Goal: Task Accomplishment & Management: Use online tool/utility

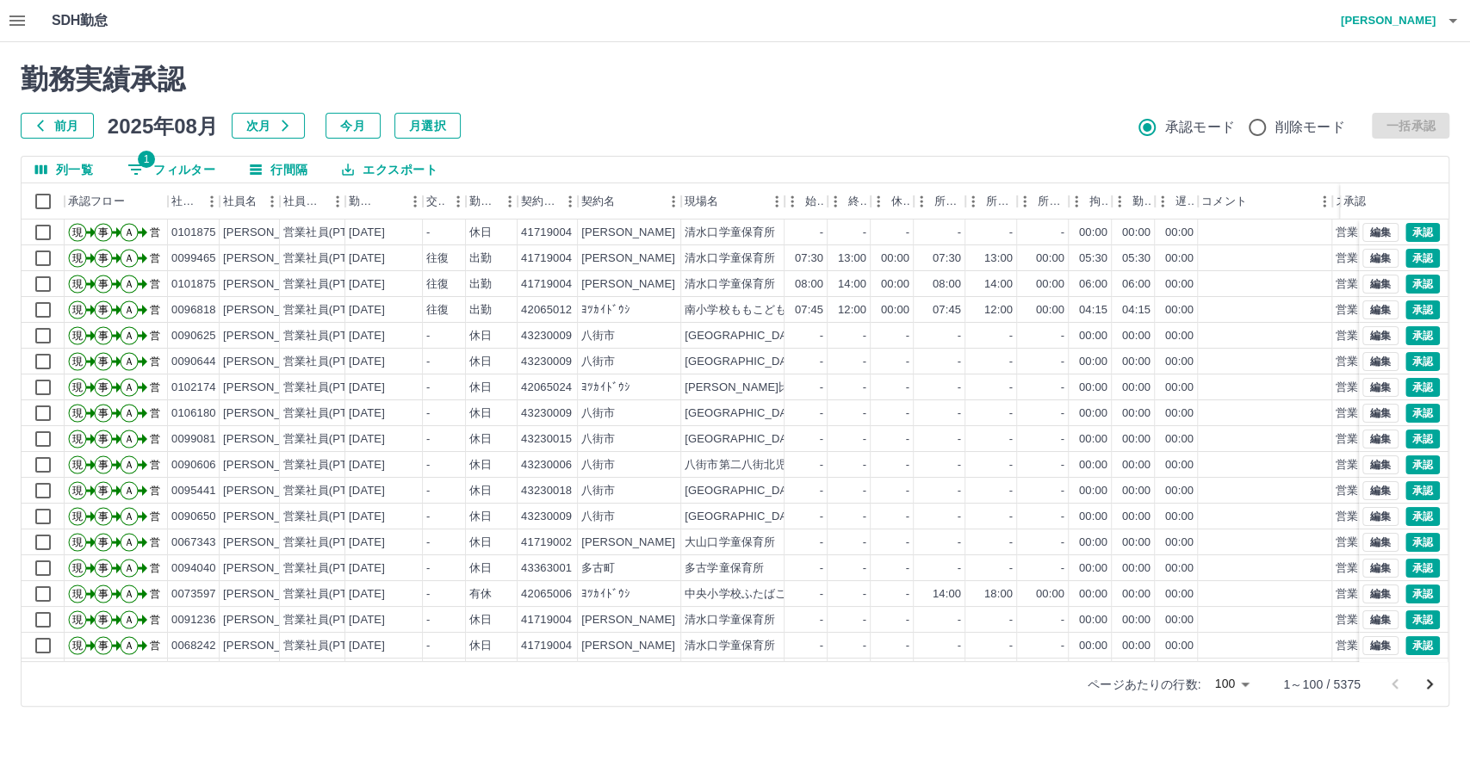
click at [407, 169] on button "エクスポート" at bounding box center [389, 170] width 122 height 26
click at [610, 64] on h2 "勤務実績承認" at bounding box center [735, 79] width 1429 height 33
click at [397, 199] on icon "ソート" at bounding box center [390, 202] width 16 height 16
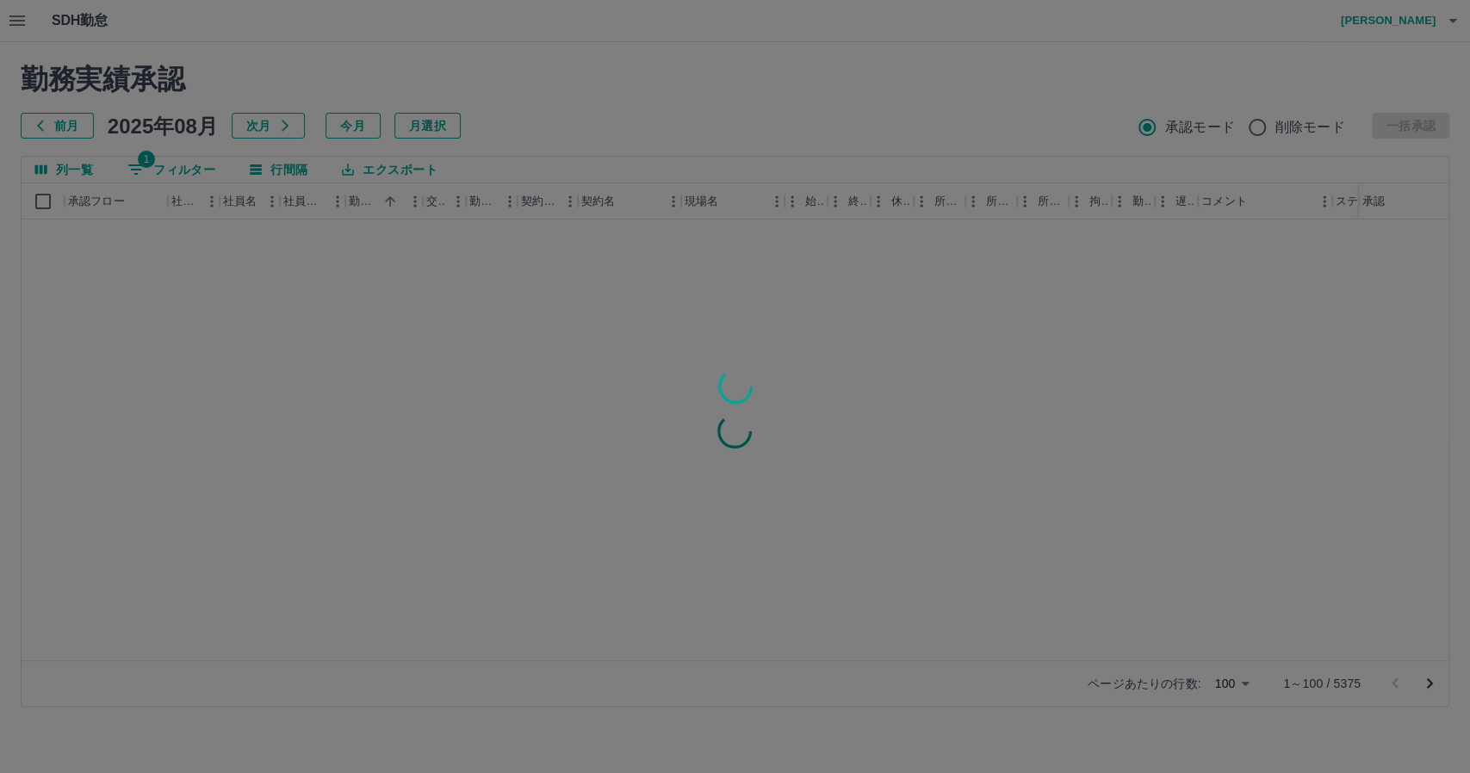
click at [192, 173] on div at bounding box center [735, 386] width 1470 height 773
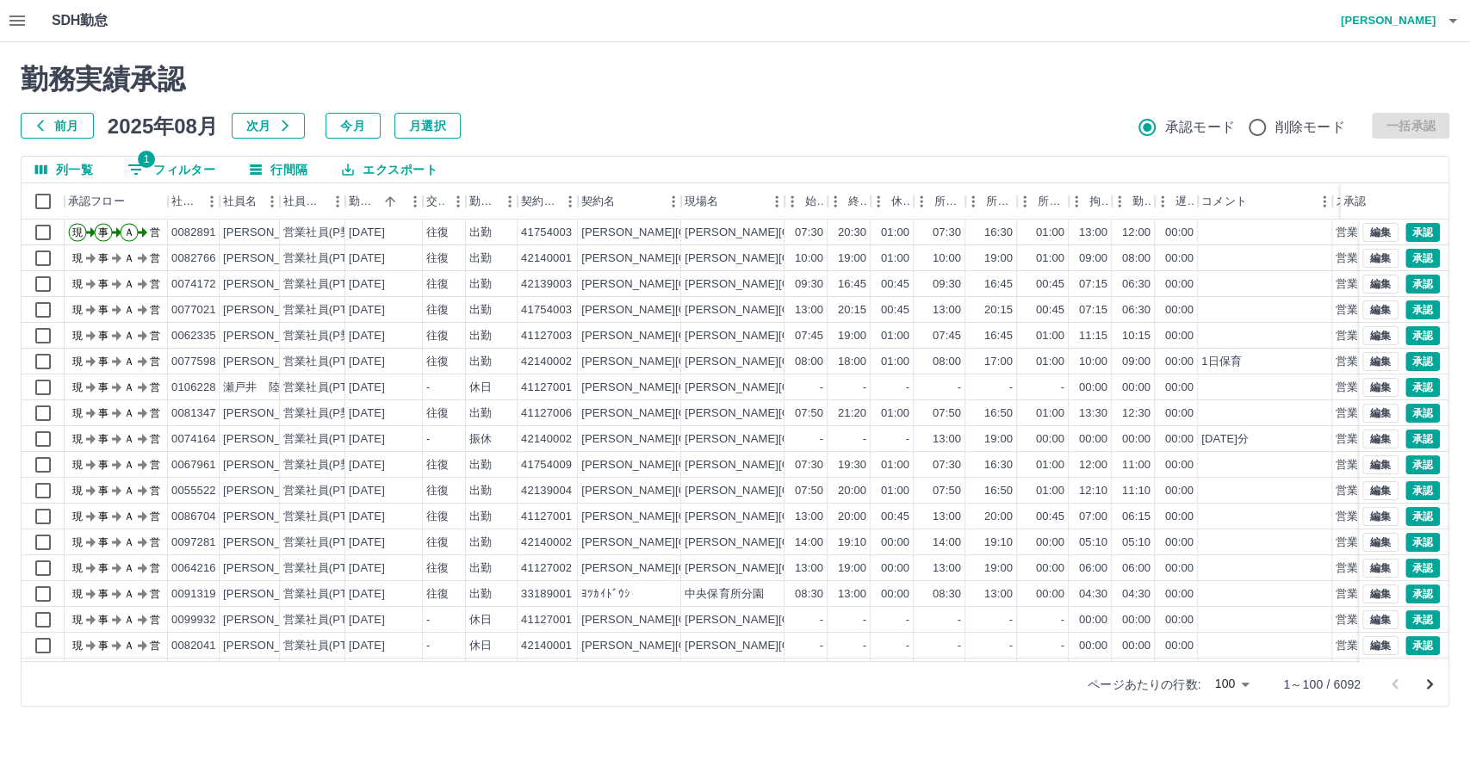
click at [186, 166] on button "1 フィルター" at bounding box center [171, 170] width 115 height 26
select select "**********"
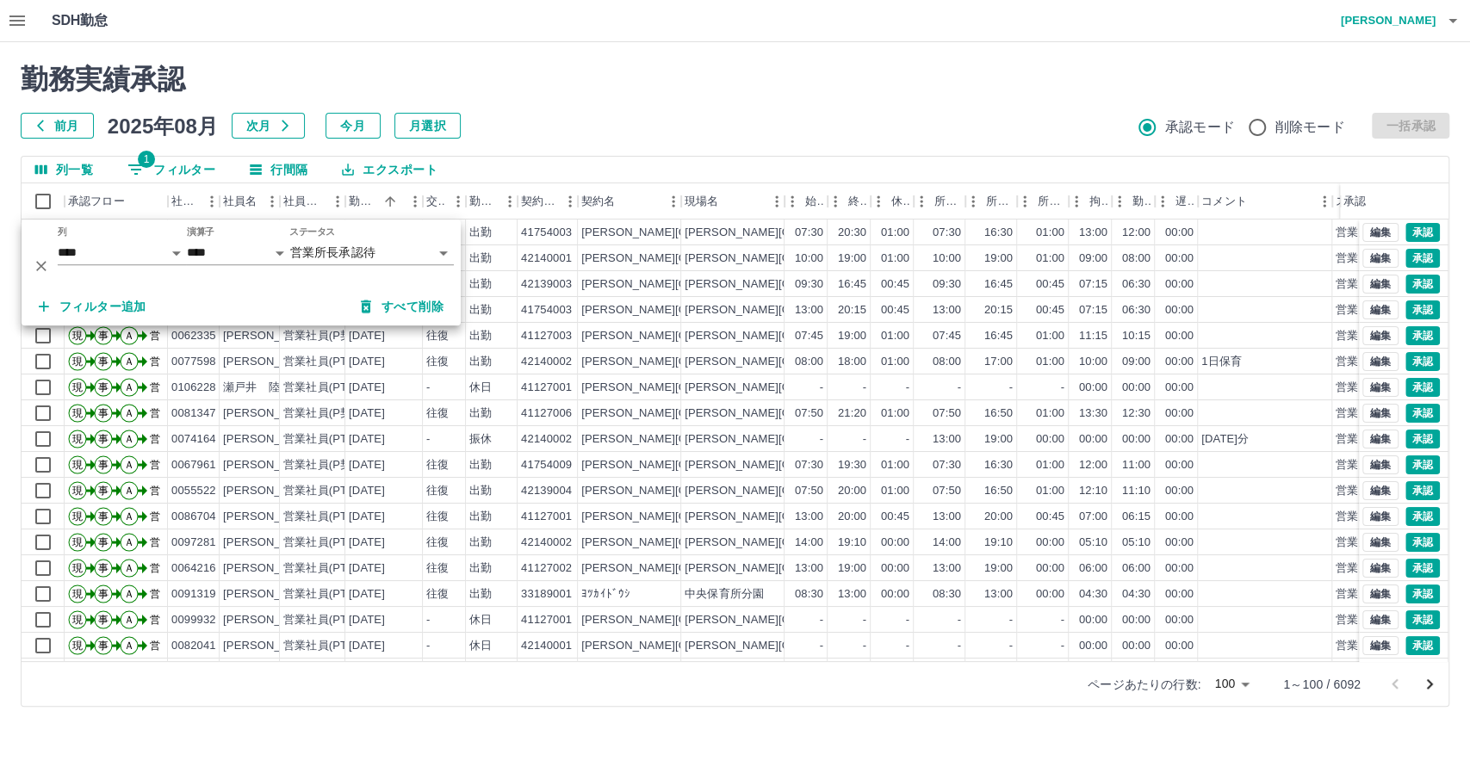
click at [127, 309] on button "フィルター追加" at bounding box center [92, 306] width 135 height 31
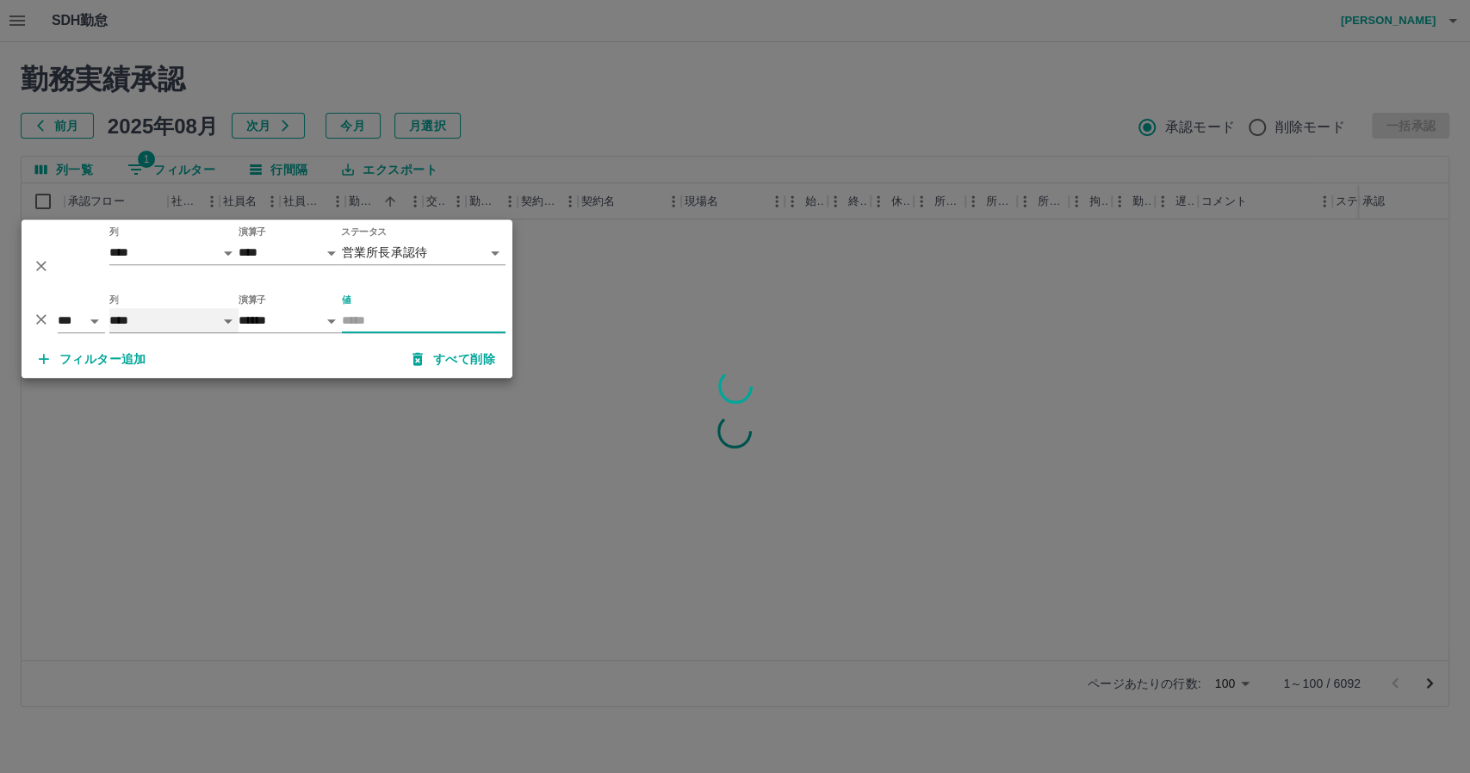
click at [166, 314] on select "**** *** **** *** *** **** ***** *** *** ** ** ** **** **** **** ** ** *** ****…" at bounding box center [173, 320] width 129 height 25
click at [109, 308] on select "**** *** **** *** *** **** ***** *** *** ** ** ** **** **** **** ** ** *** ****…" at bounding box center [173, 320] width 129 height 25
select select "**********"
click at [407, 308] on input "値" at bounding box center [424, 320] width 164 height 25
type input "*****"
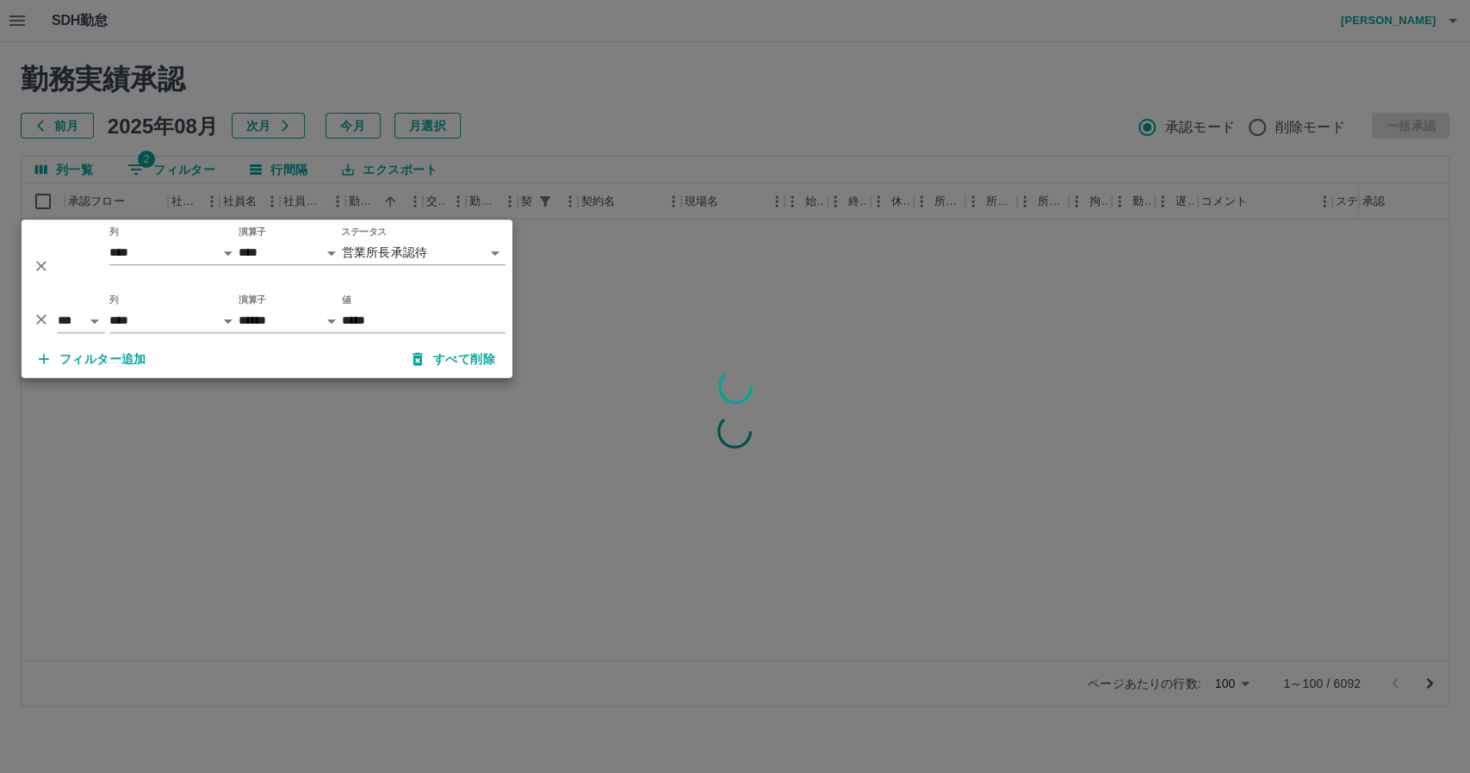
click at [609, 100] on div at bounding box center [735, 386] width 1470 height 773
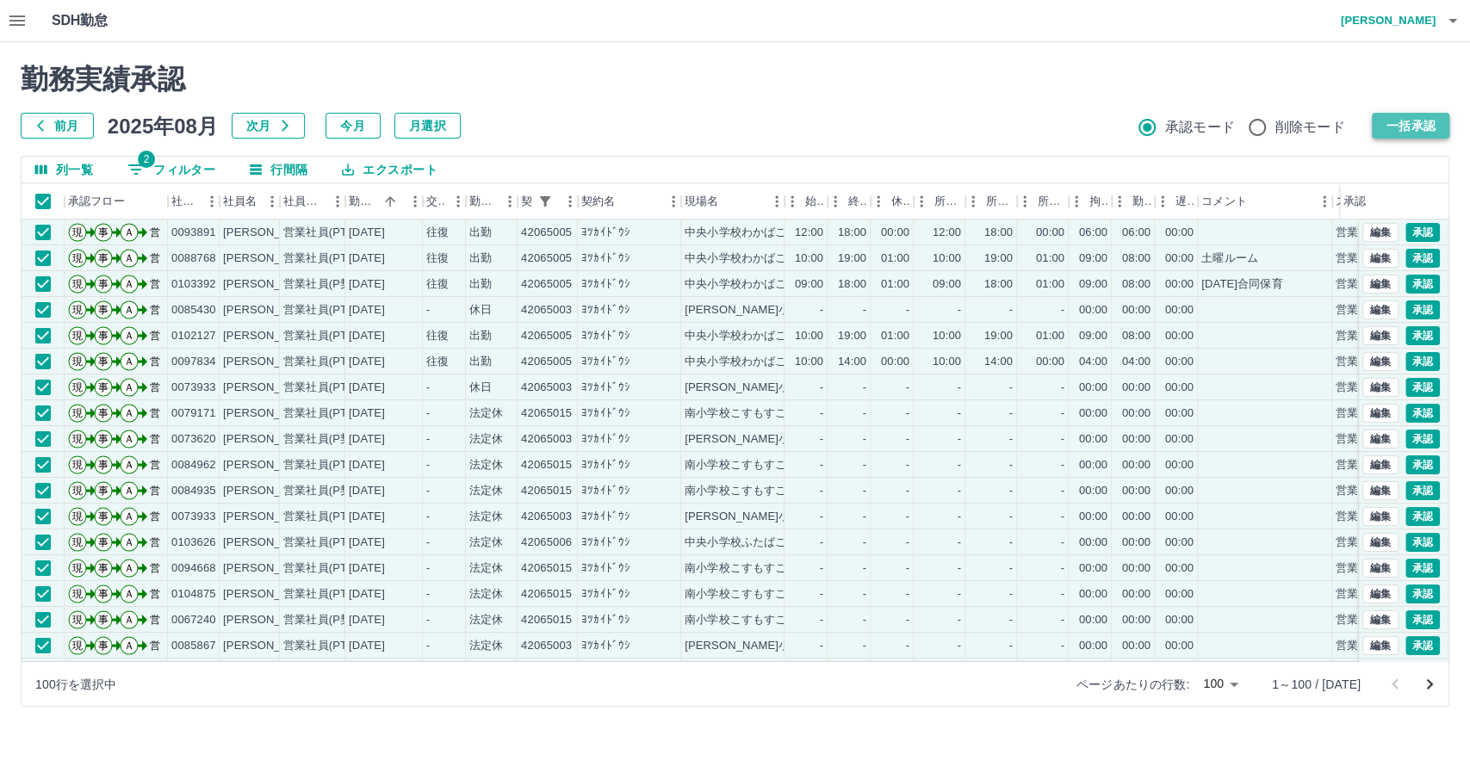
click at [1395, 131] on button "一括承認" at bounding box center [1411, 126] width 78 height 26
click at [835, 130] on div "前月 2025年08月 次月 今月 月選択 承認モード 削除モード 一括承認" at bounding box center [735, 126] width 1429 height 26
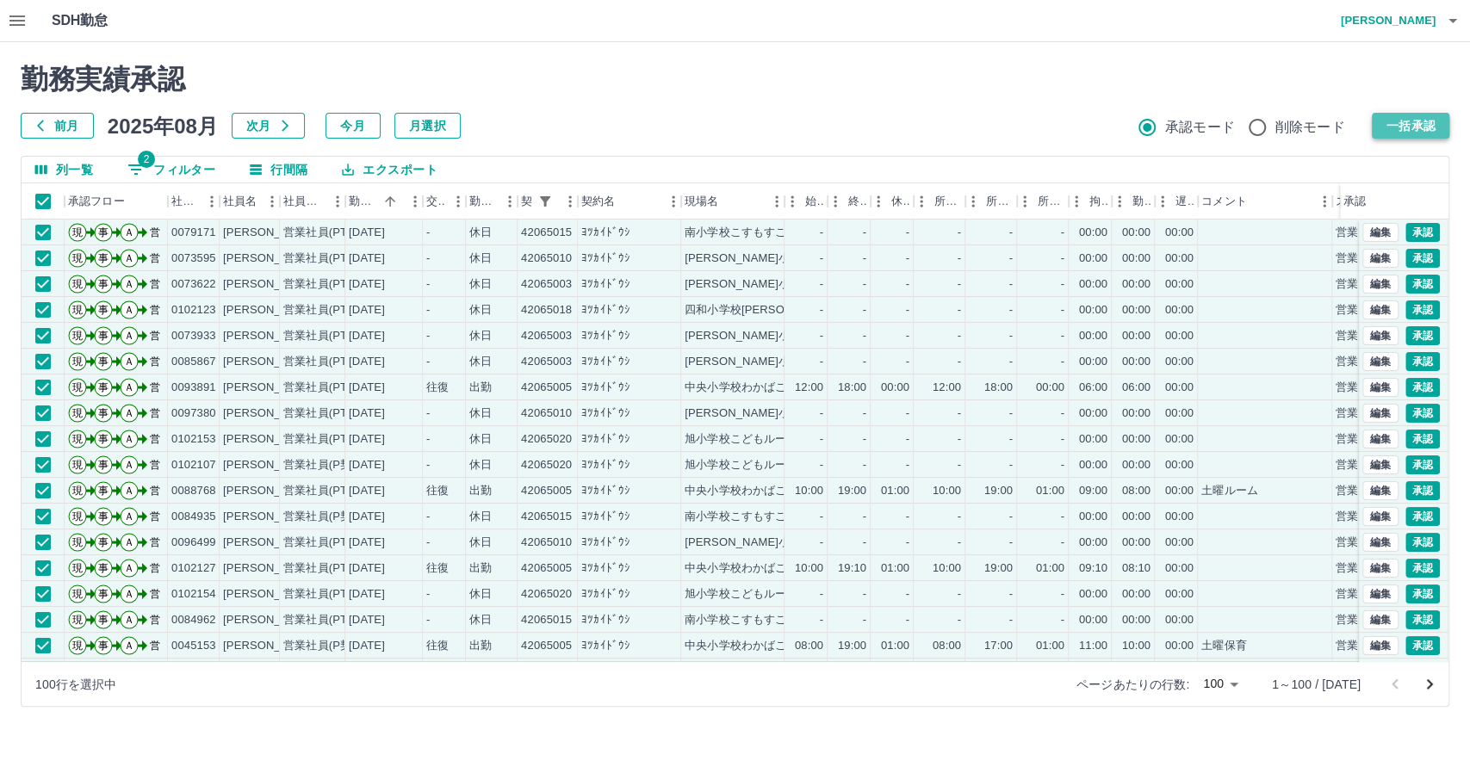
click at [1382, 123] on button "一括承認" at bounding box center [1411, 126] width 78 height 26
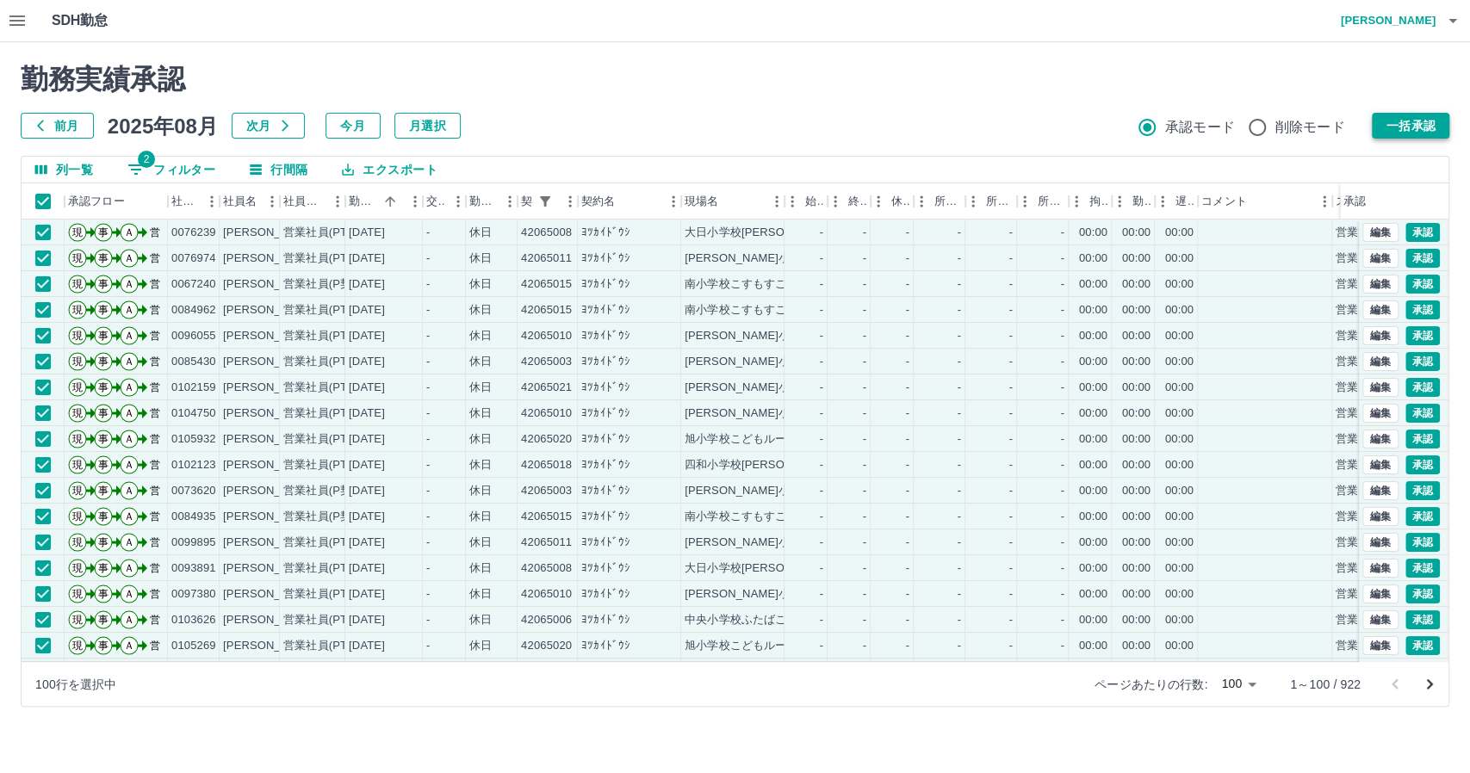
click at [1415, 125] on button "一括承認" at bounding box center [1411, 126] width 78 height 26
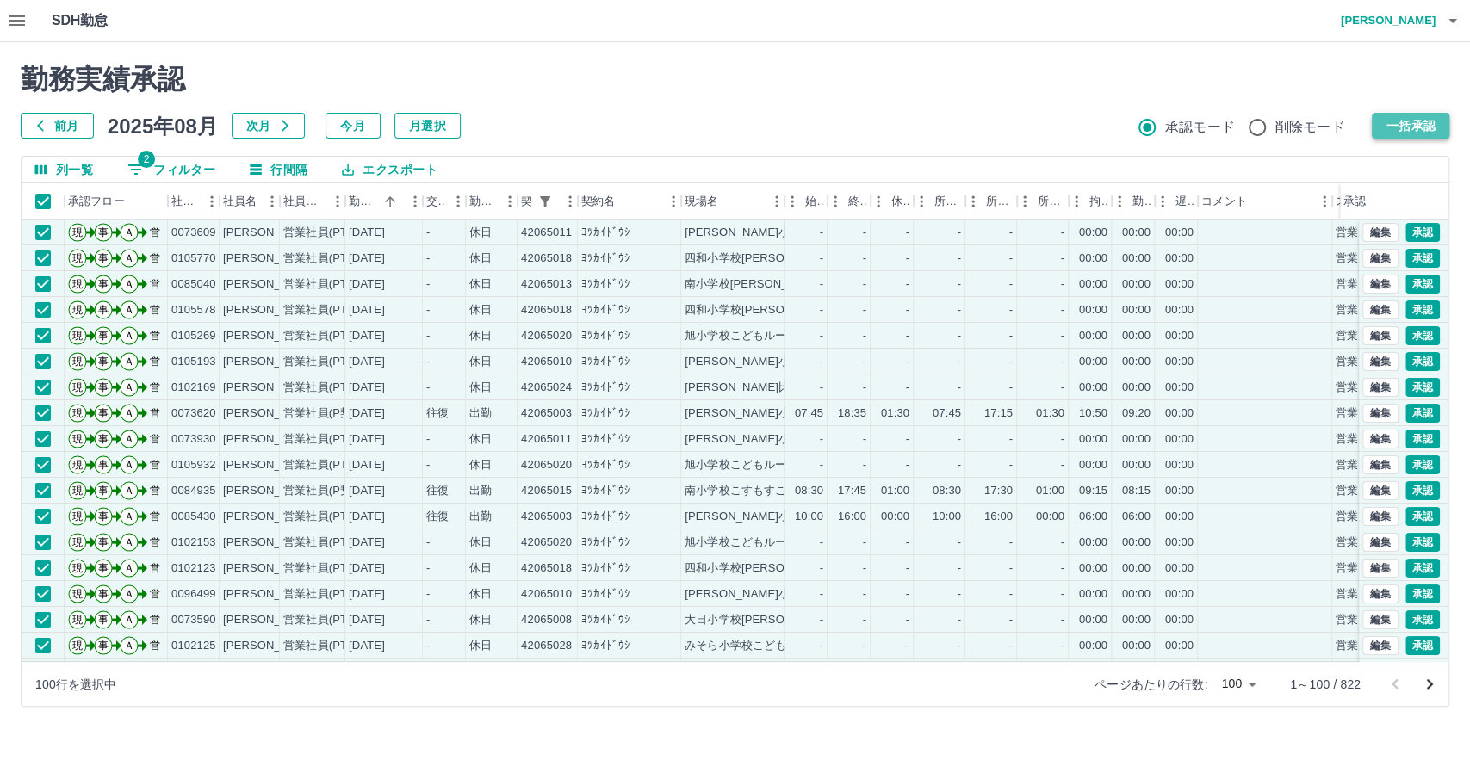
click at [1405, 124] on button "一括承認" at bounding box center [1411, 126] width 78 height 26
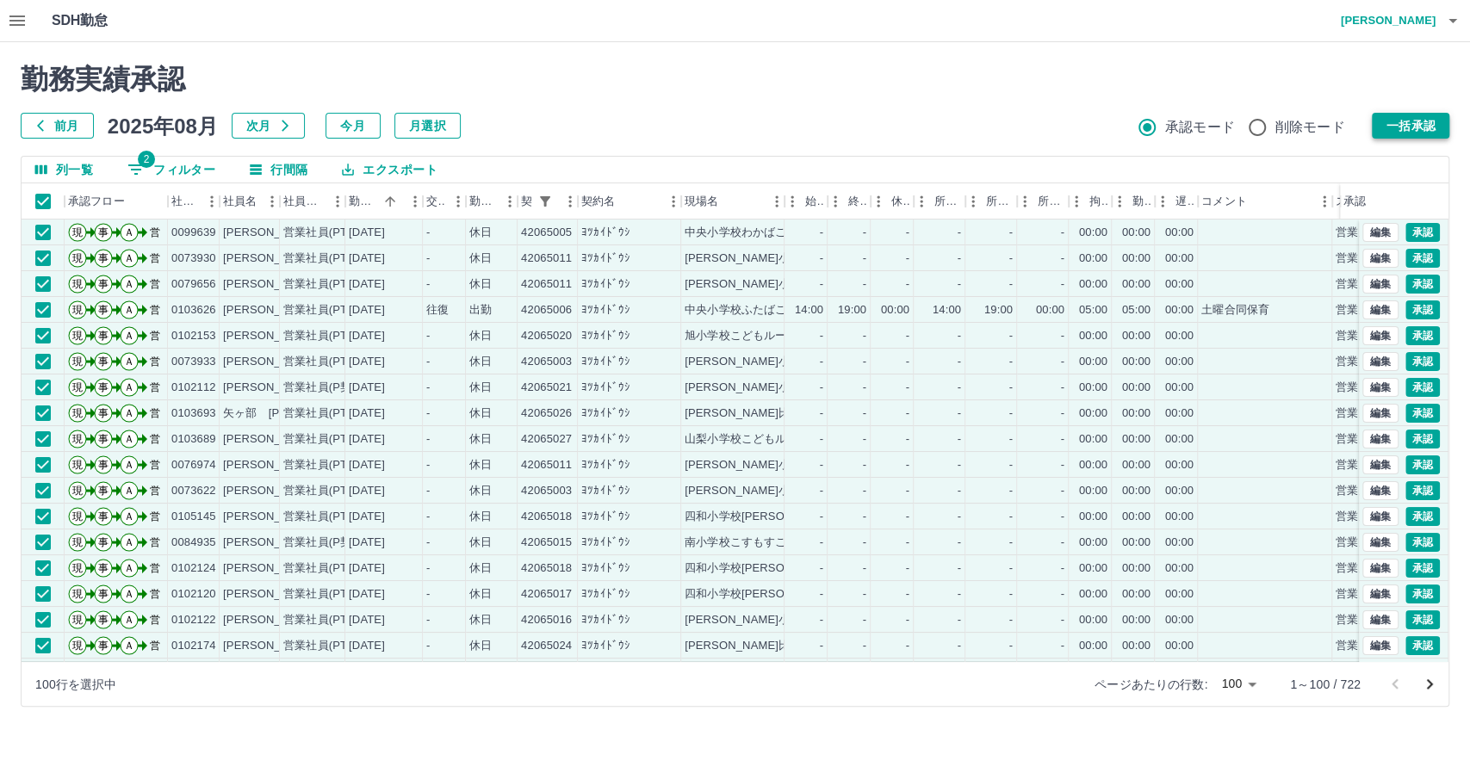
click at [1412, 128] on button "一括承認" at bounding box center [1411, 126] width 78 height 26
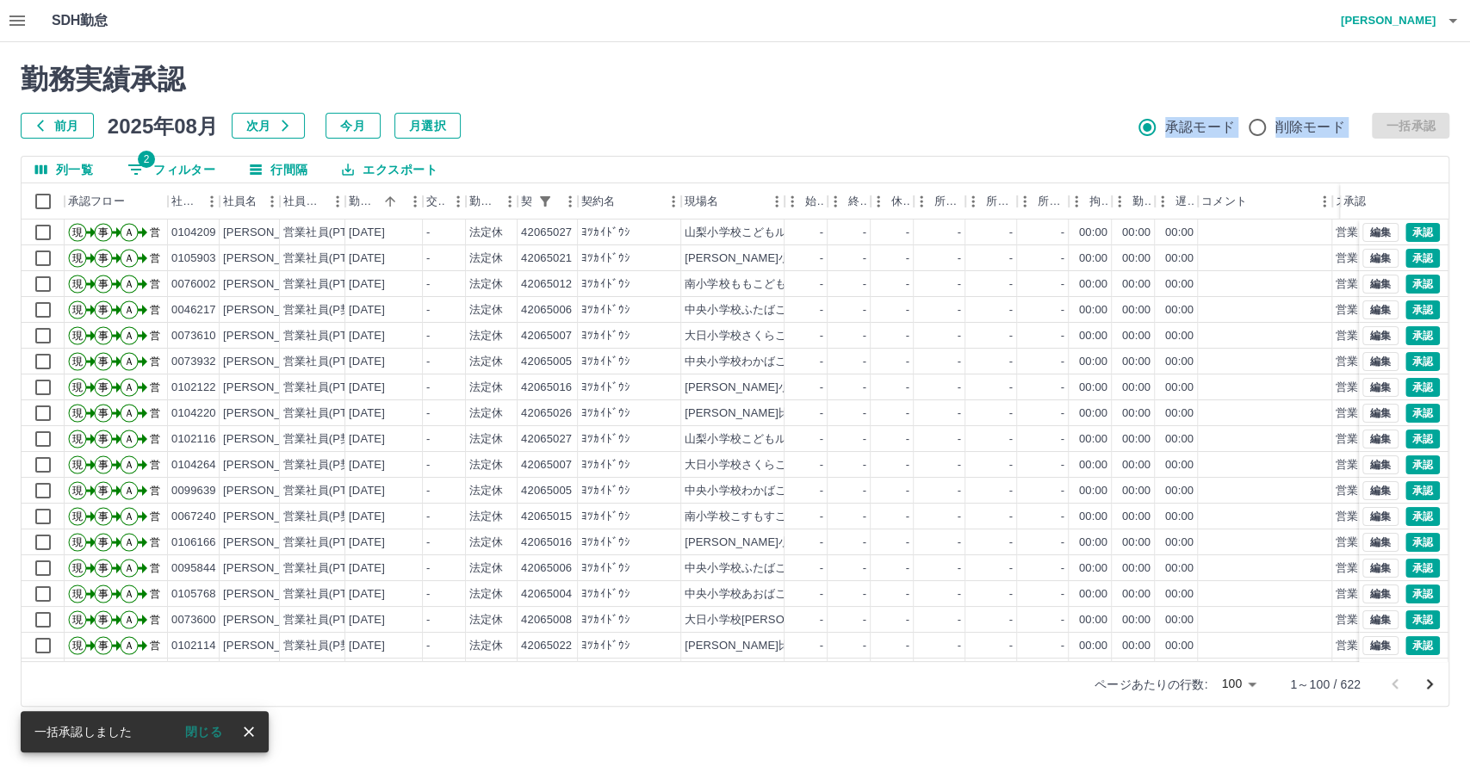
drag, startPoint x: 483, startPoint y: 120, endPoint x: 260, endPoint y: 143, distance: 224.3
click at [260, 143] on div "勤務実績承認 前月 [DATE] 次月 今月 月選択 承認モード 削除モード 一括承認 列一覧 2 フィルター 行間隔 エクスポート 承認フロー 社員番号 社…" at bounding box center [735, 385] width 1470 height 686
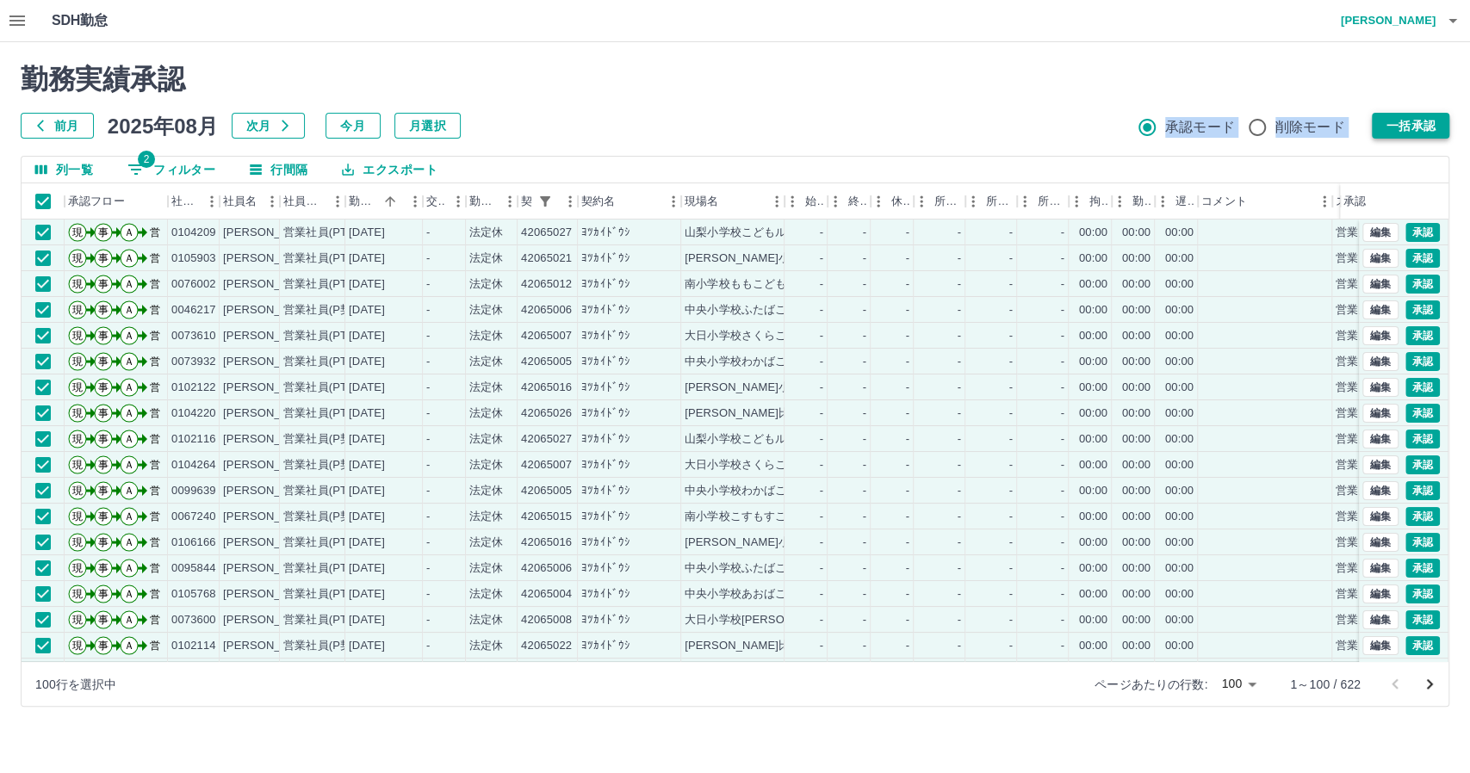
click at [1439, 126] on button "一括承認" at bounding box center [1411, 126] width 78 height 26
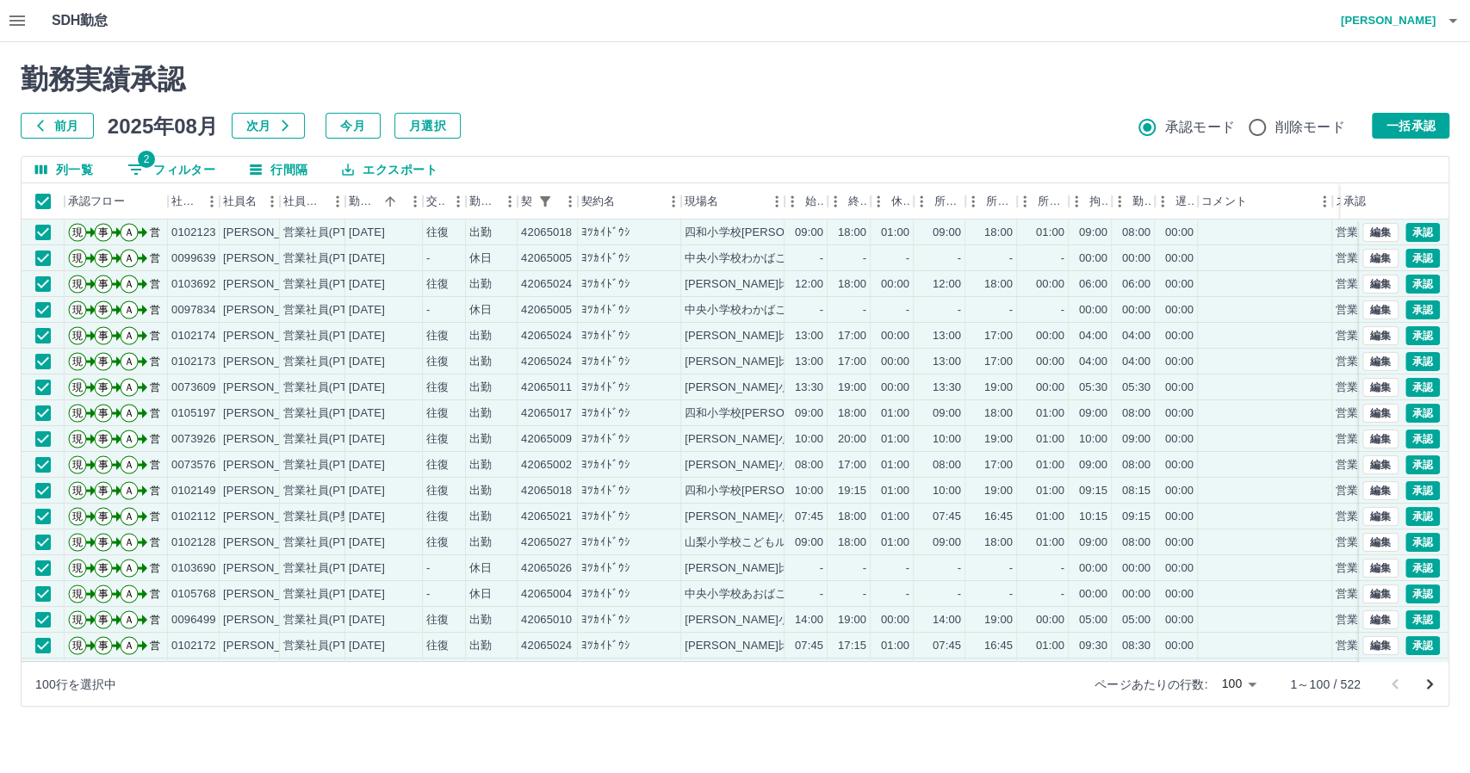
click at [1318, 96] on div "勤務実績承認 前月 2025年08月 次月 今月 月選択 承認モード 削除モード 一括承認" at bounding box center [735, 101] width 1429 height 76
click at [1393, 127] on button "一括承認" at bounding box center [1411, 126] width 78 height 26
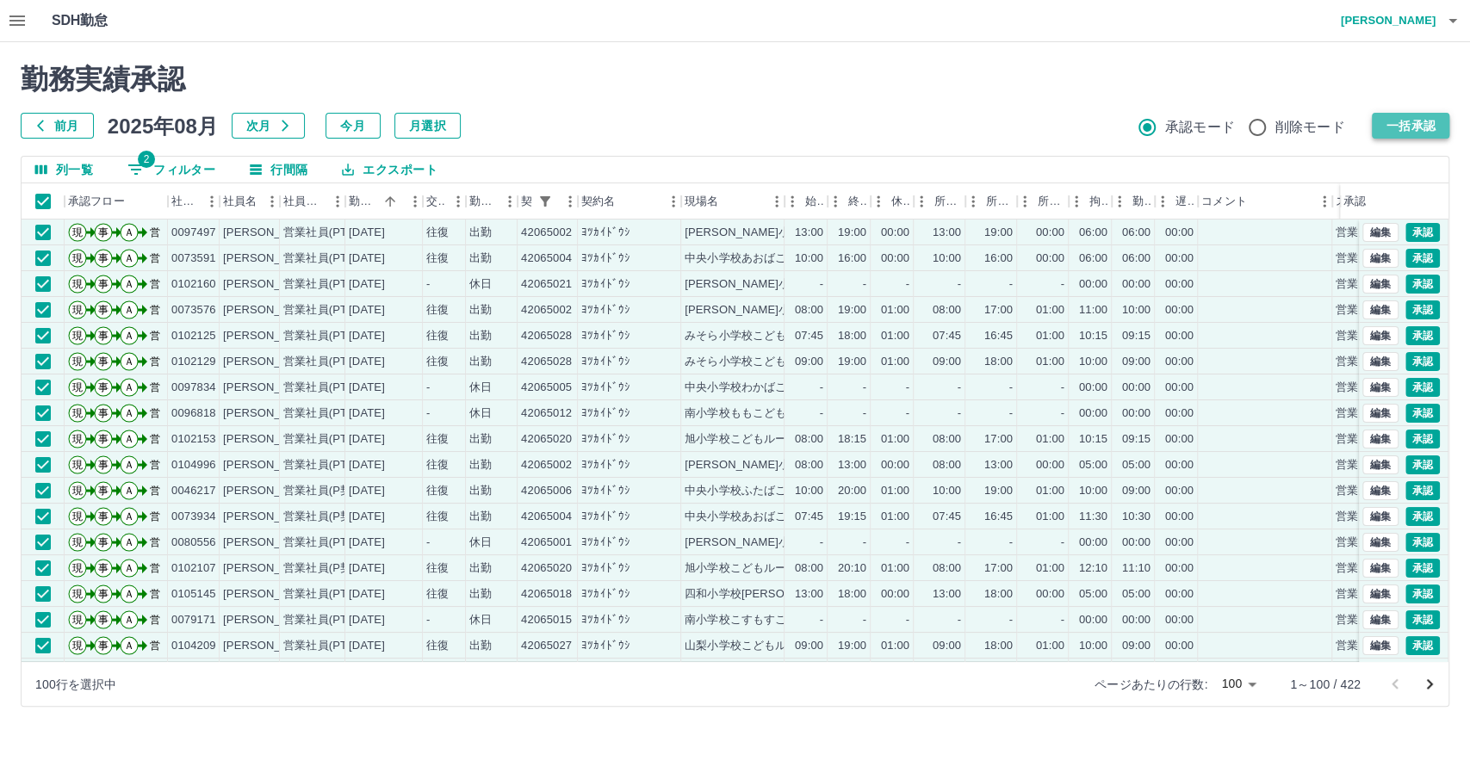
click at [1417, 123] on button "一括承認" at bounding box center [1411, 126] width 78 height 26
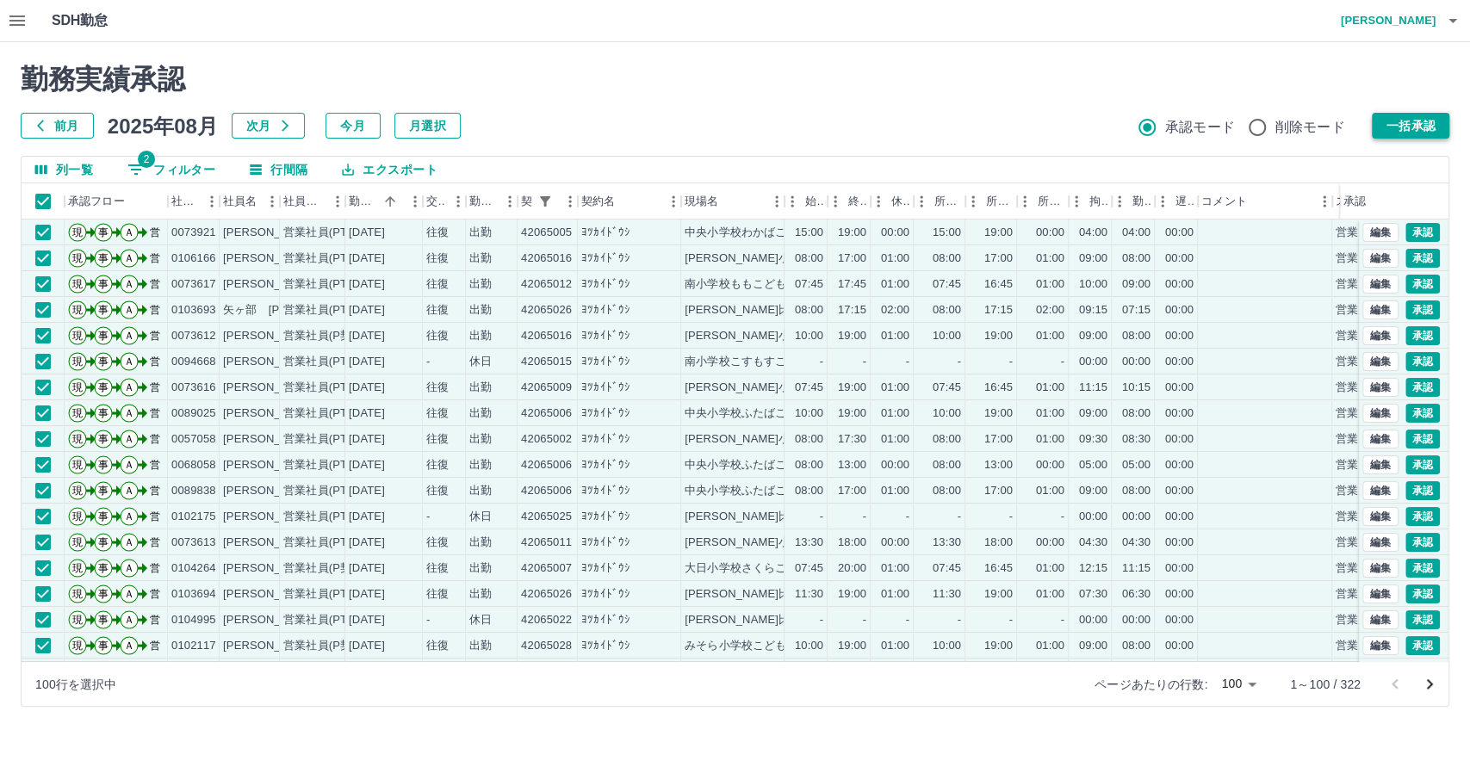
click at [1399, 118] on button "一括承認" at bounding box center [1411, 126] width 78 height 26
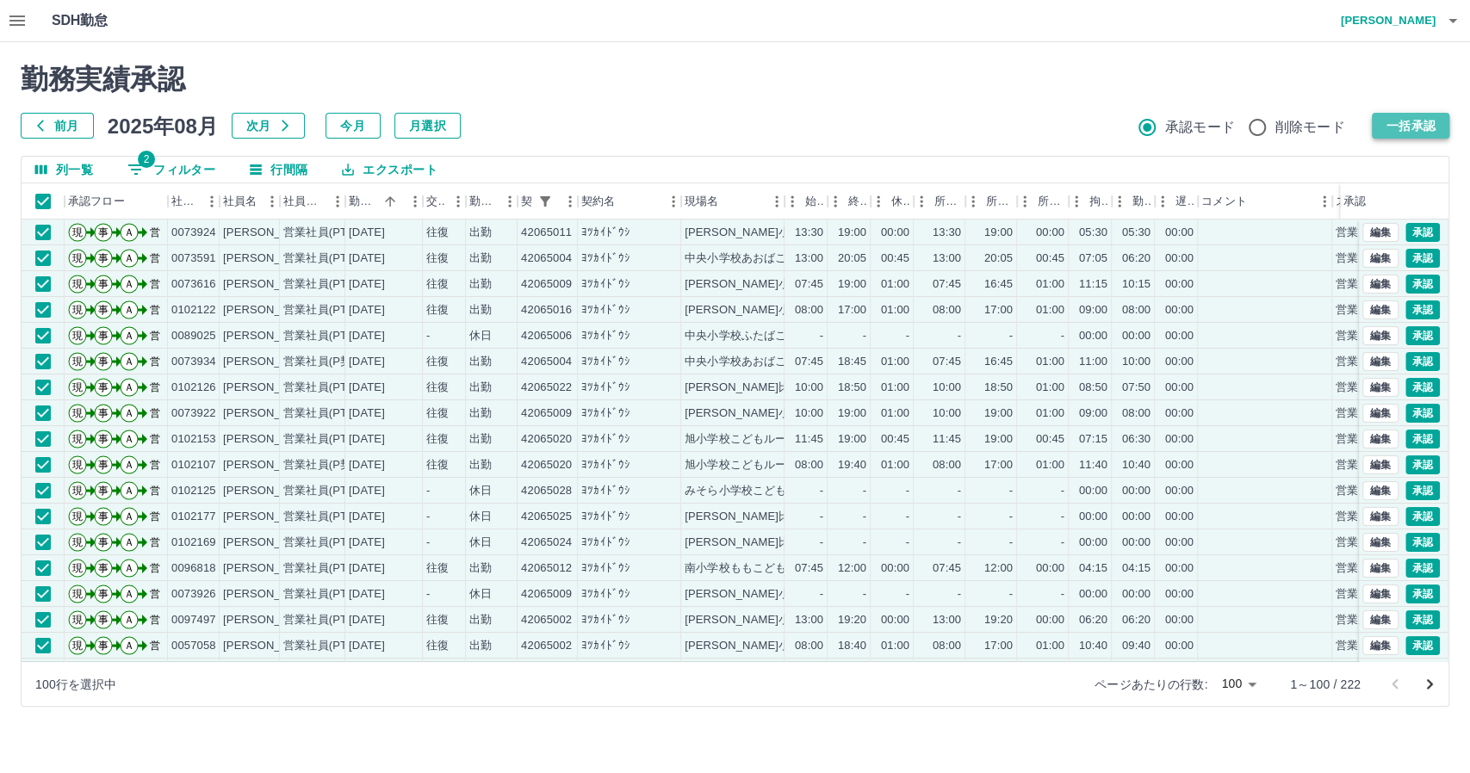
click at [1390, 127] on button "一括承認" at bounding box center [1411, 126] width 78 height 26
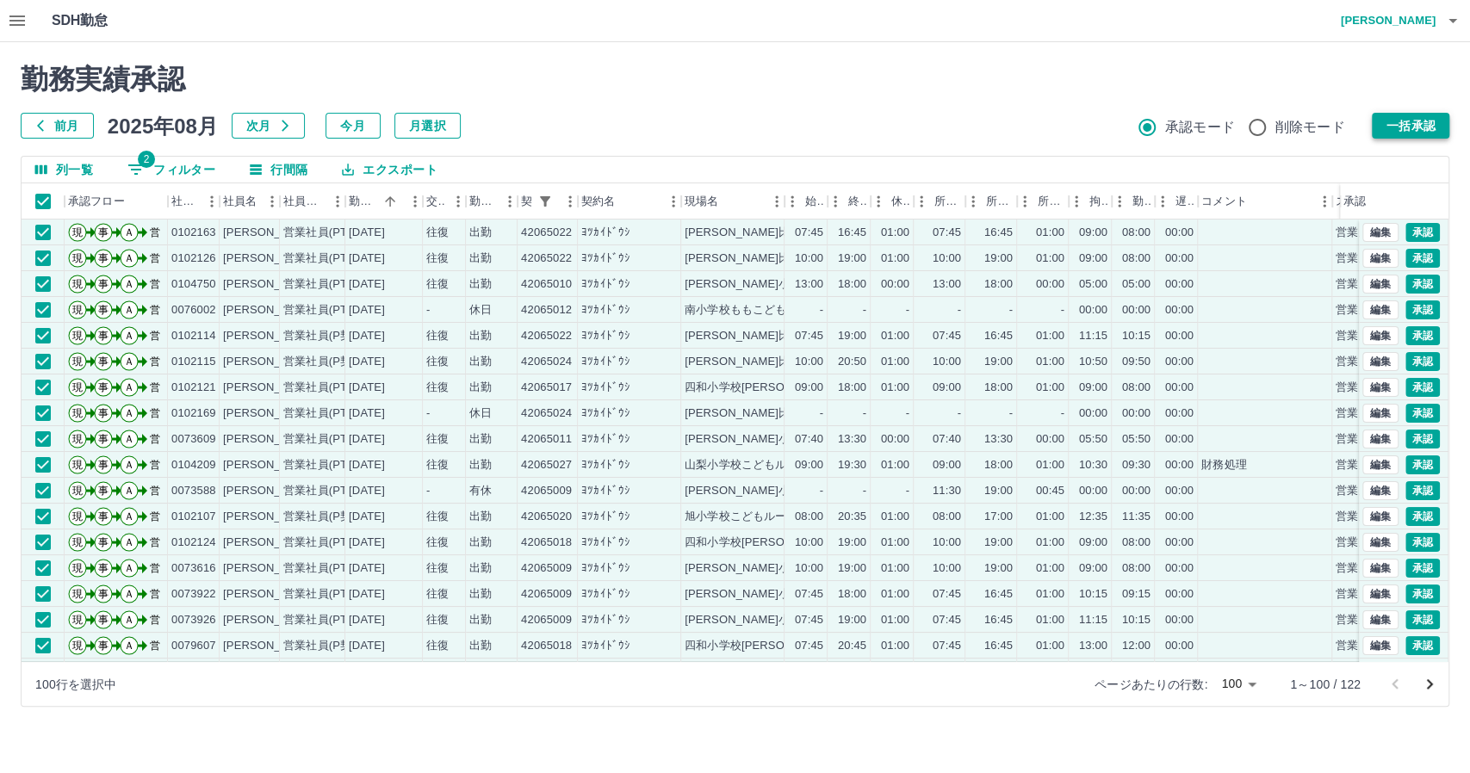
click at [1420, 127] on button "一括承認" at bounding box center [1411, 126] width 78 height 26
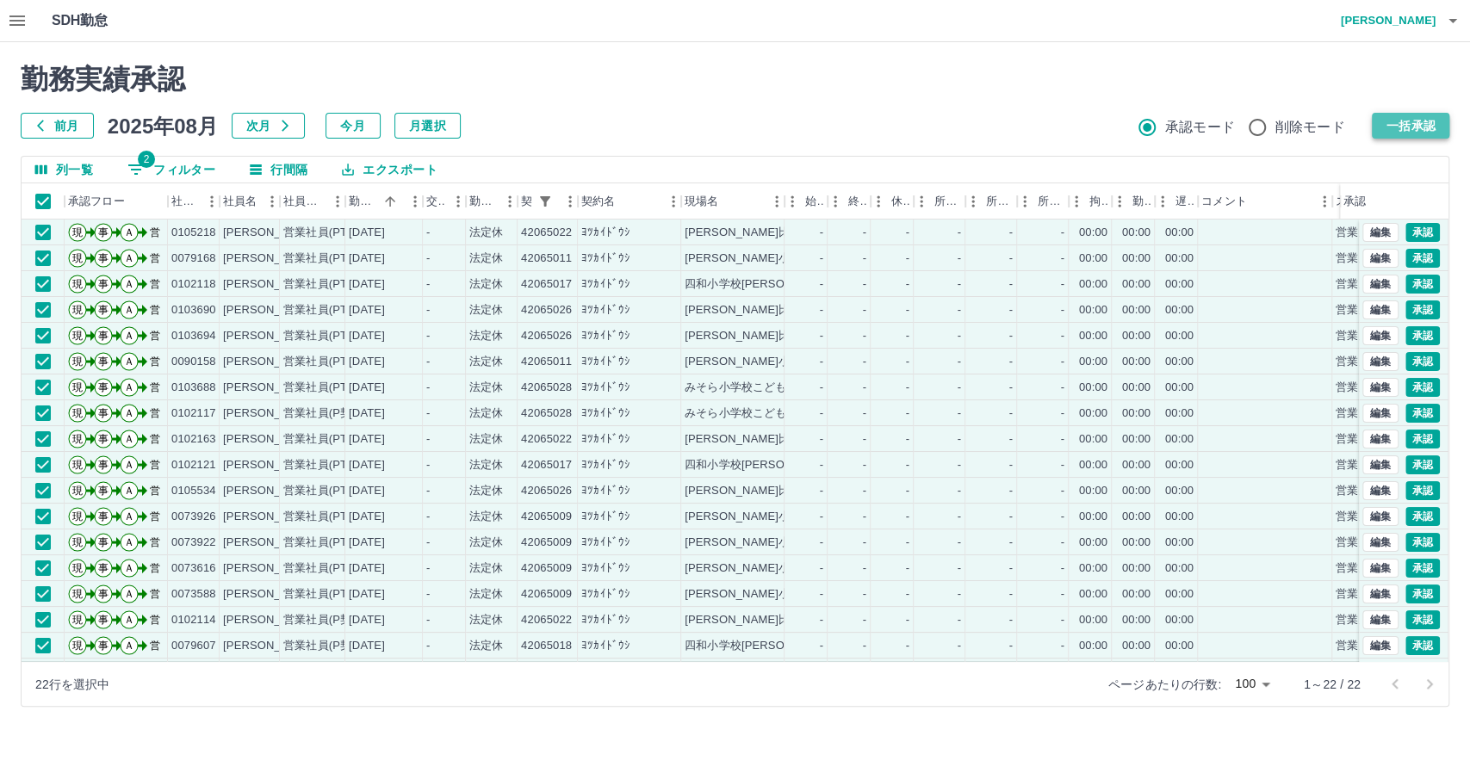
click at [1418, 132] on button "一括承認" at bounding box center [1411, 126] width 78 height 26
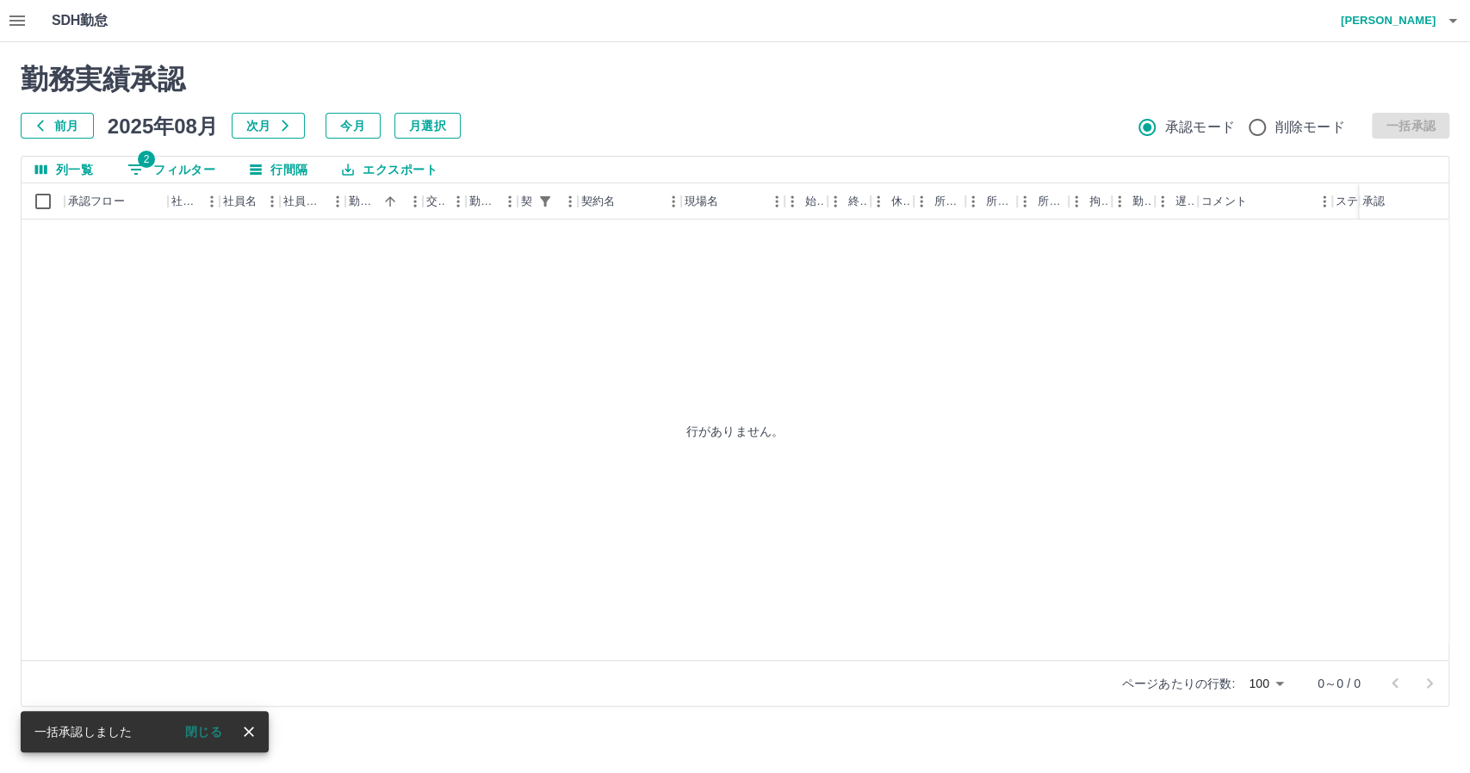
click at [183, 169] on button "2 フィルター" at bounding box center [171, 170] width 115 height 26
select select "**********"
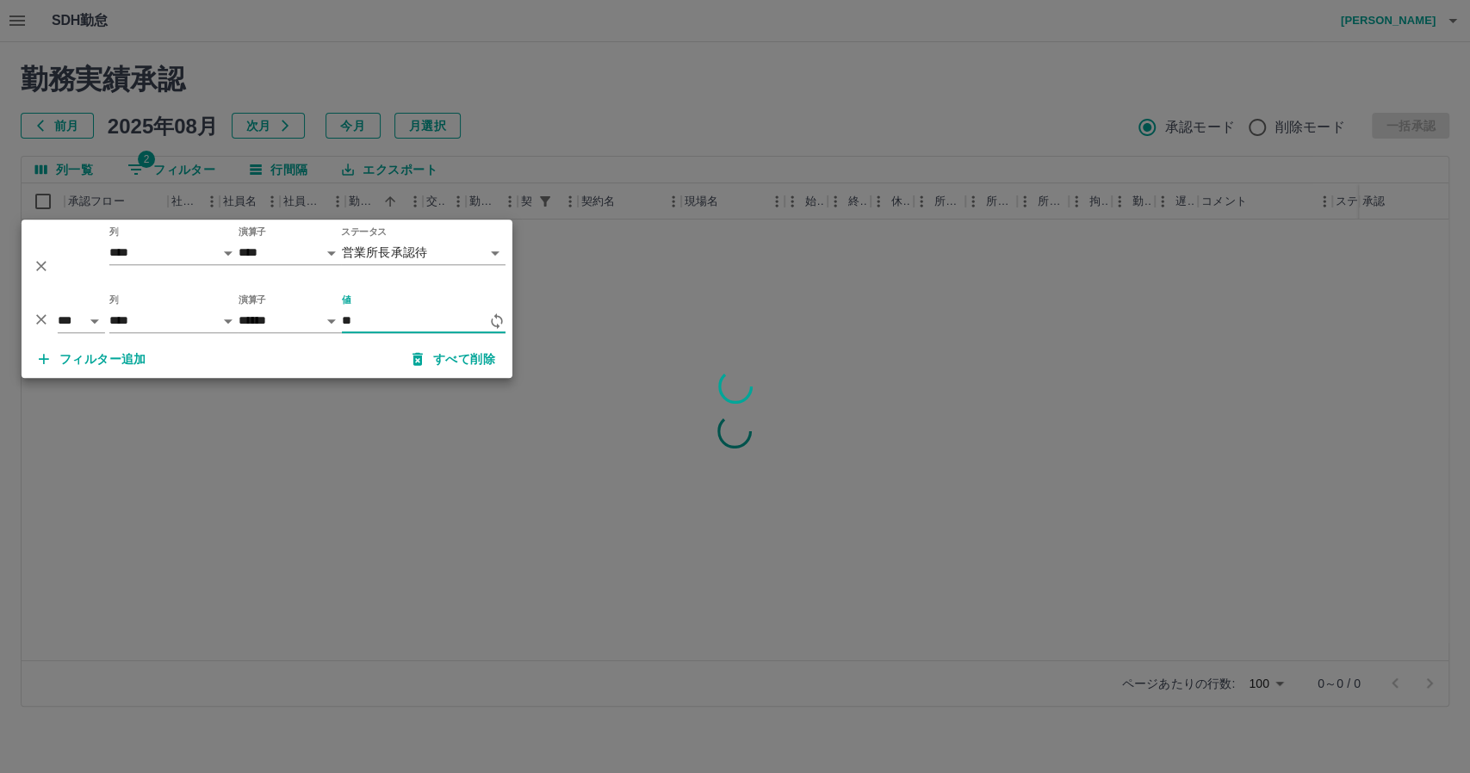
type input "*"
type input "*****"
click at [503, 134] on div at bounding box center [735, 386] width 1470 height 773
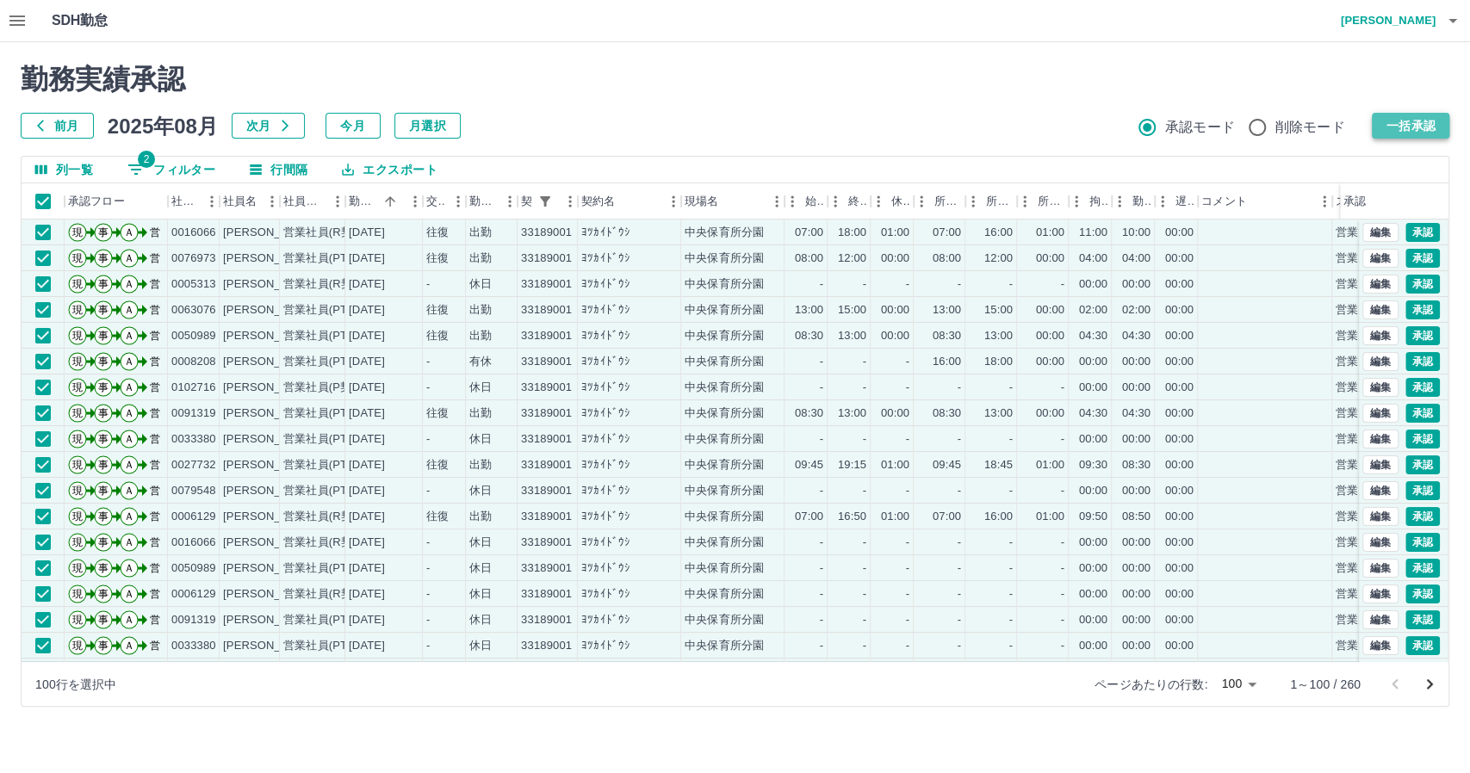
click at [1389, 127] on button "一括承認" at bounding box center [1411, 126] width 78 height 26
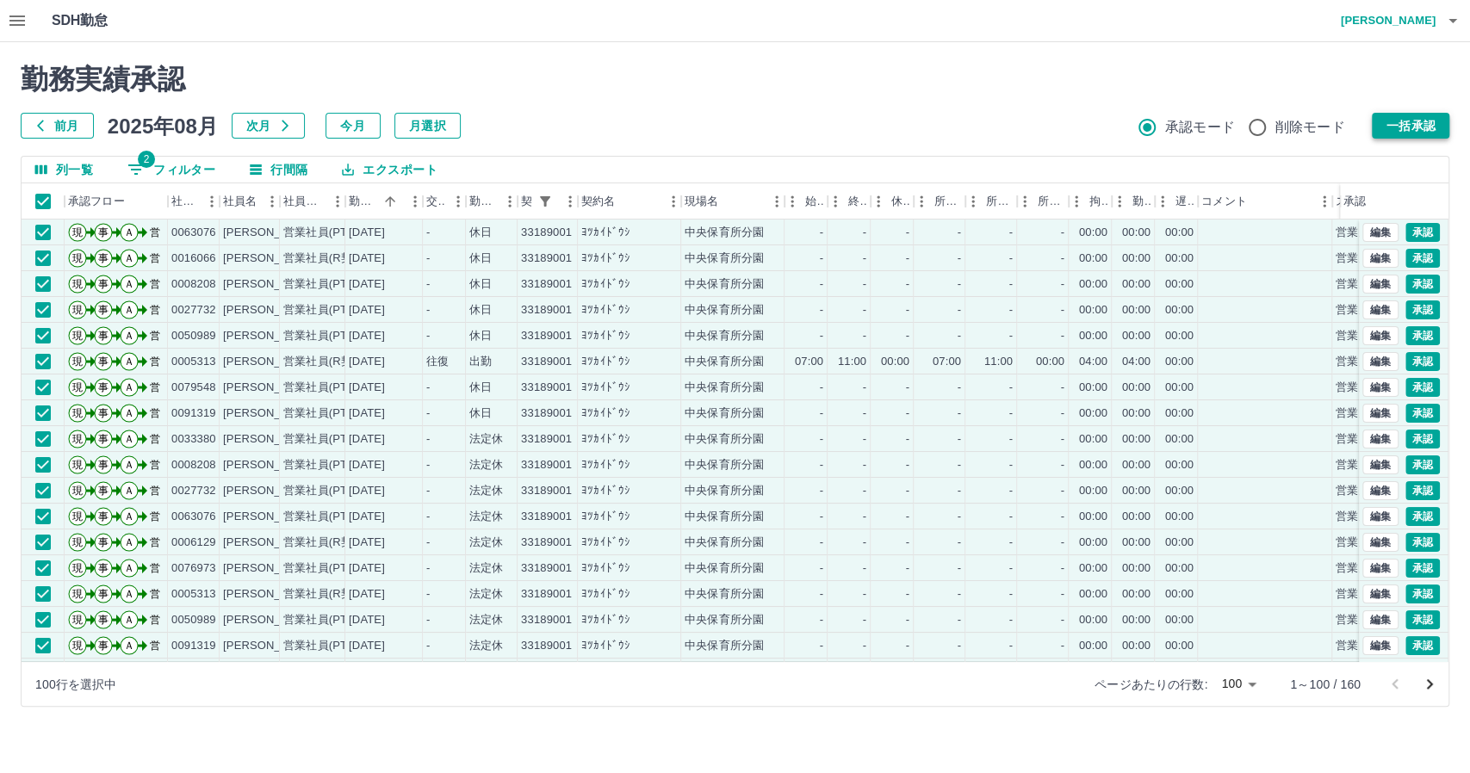
click at [1394, 124] on button "一括承認" at bounding box center [1411, 126] width 78 height 26
